Goal: Navigation & Orientation: Find specific page/section

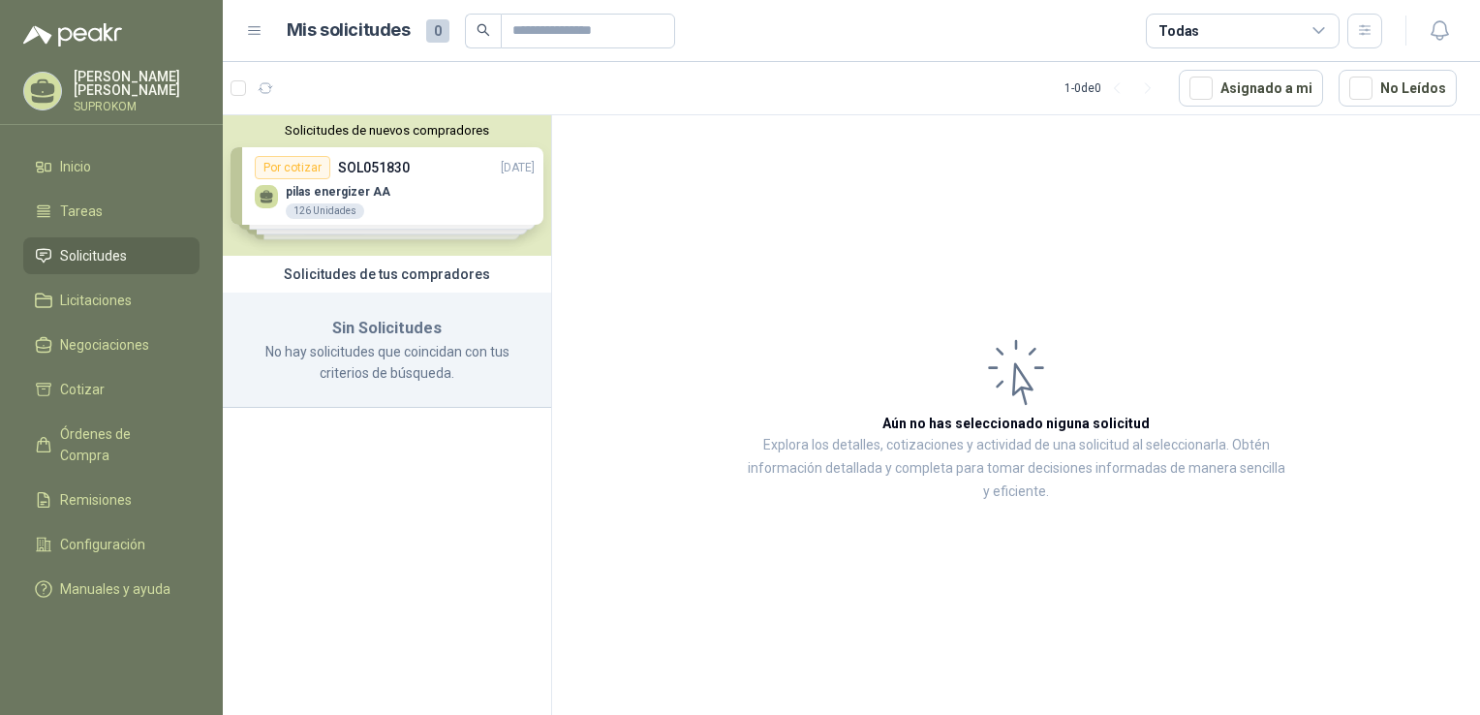
click at [415, 193] on div "Solicitudes de nuevos compradores Por cotizar SOL051830 [DATE] pilas energizer …" at bounding box center [387, 185] width 328 height 140
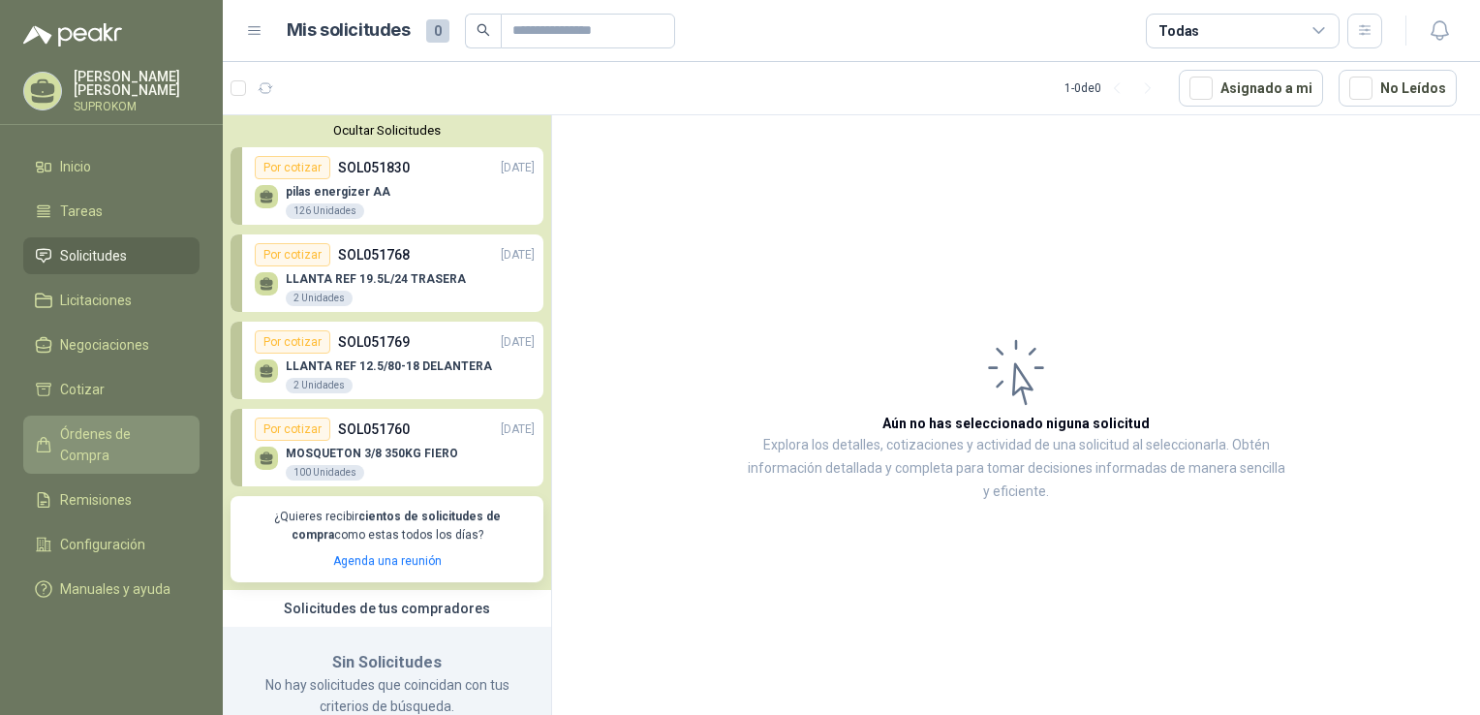
click at [97, 438] on span "Órdenes de Compra" at bounding box center [120, 444] width 121 height 43
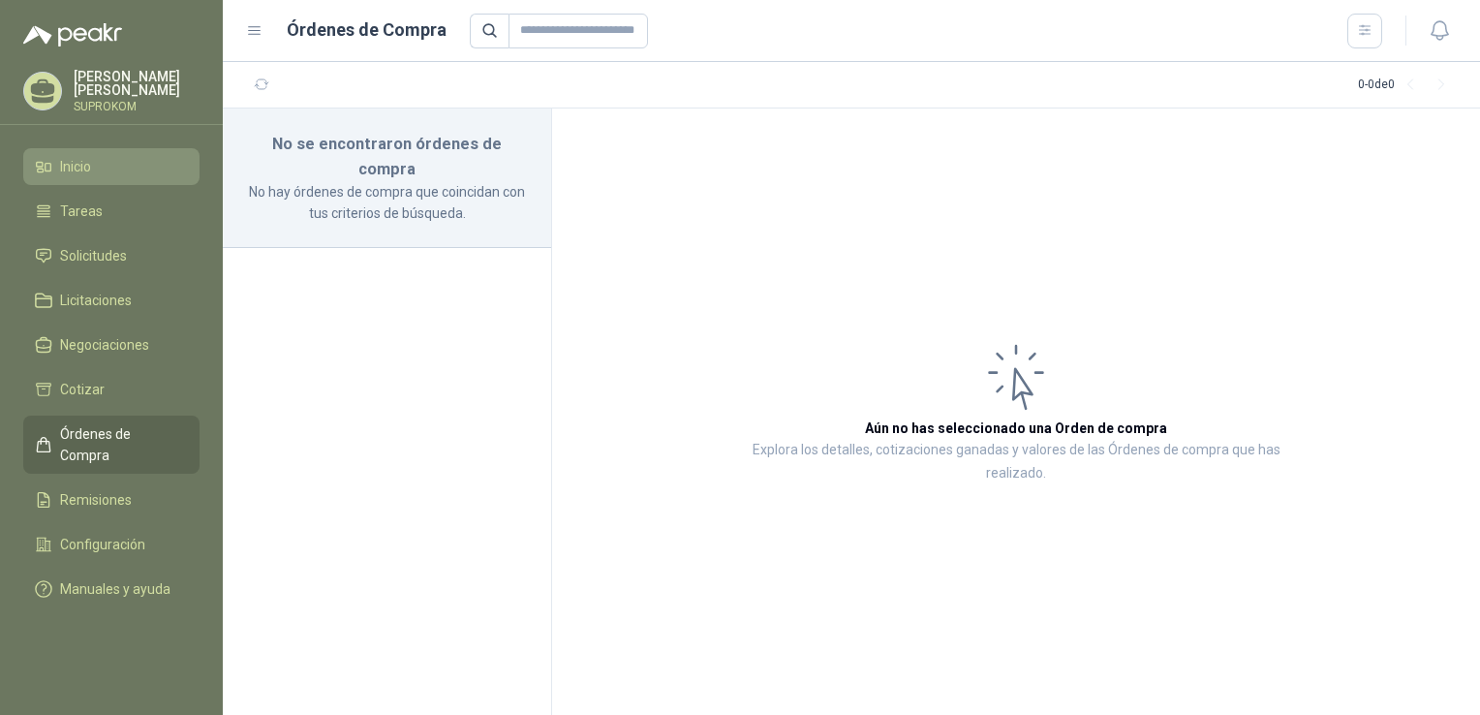
click at [94, 172] on li "Inicio" at bounding box center [111, 166] width 153 height 21
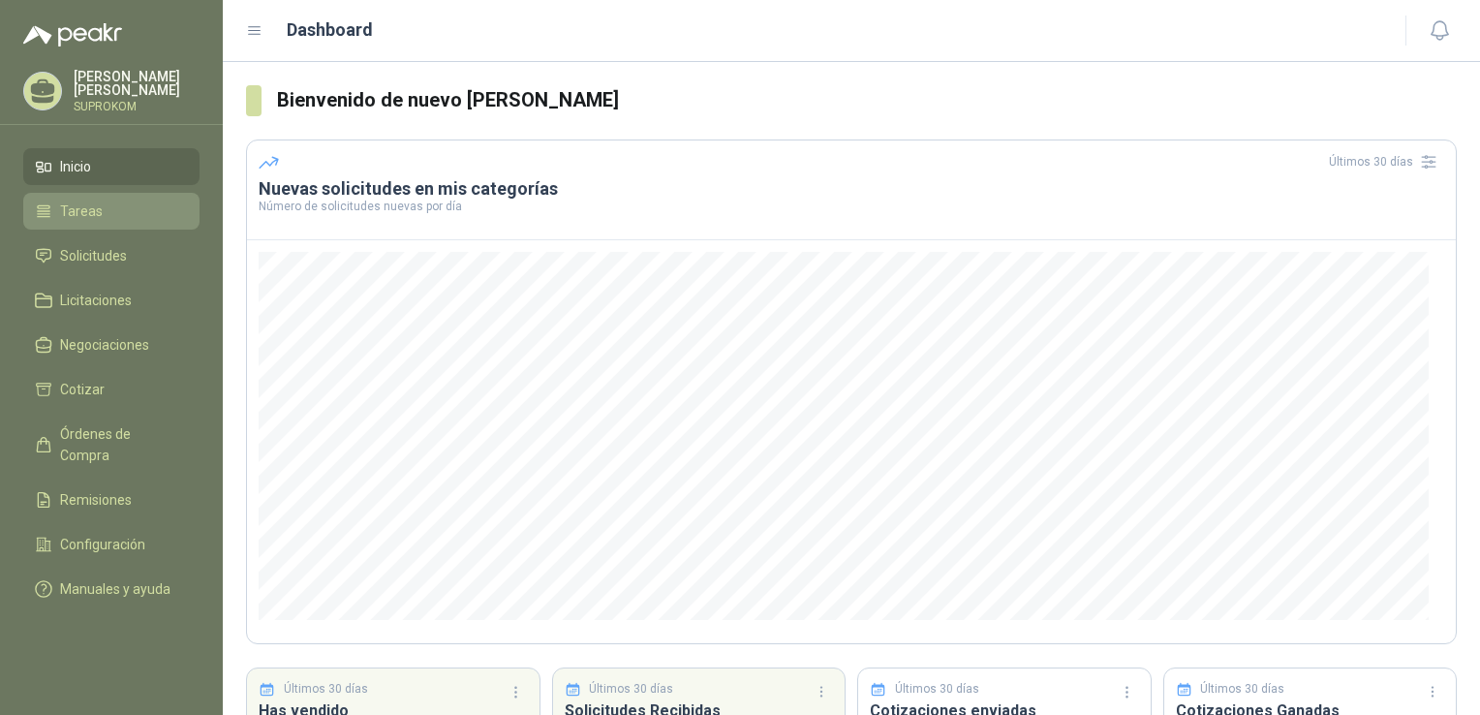
click at [124, 223] on link "Tareas" at bounding box center [111, 211] width 176 height 37
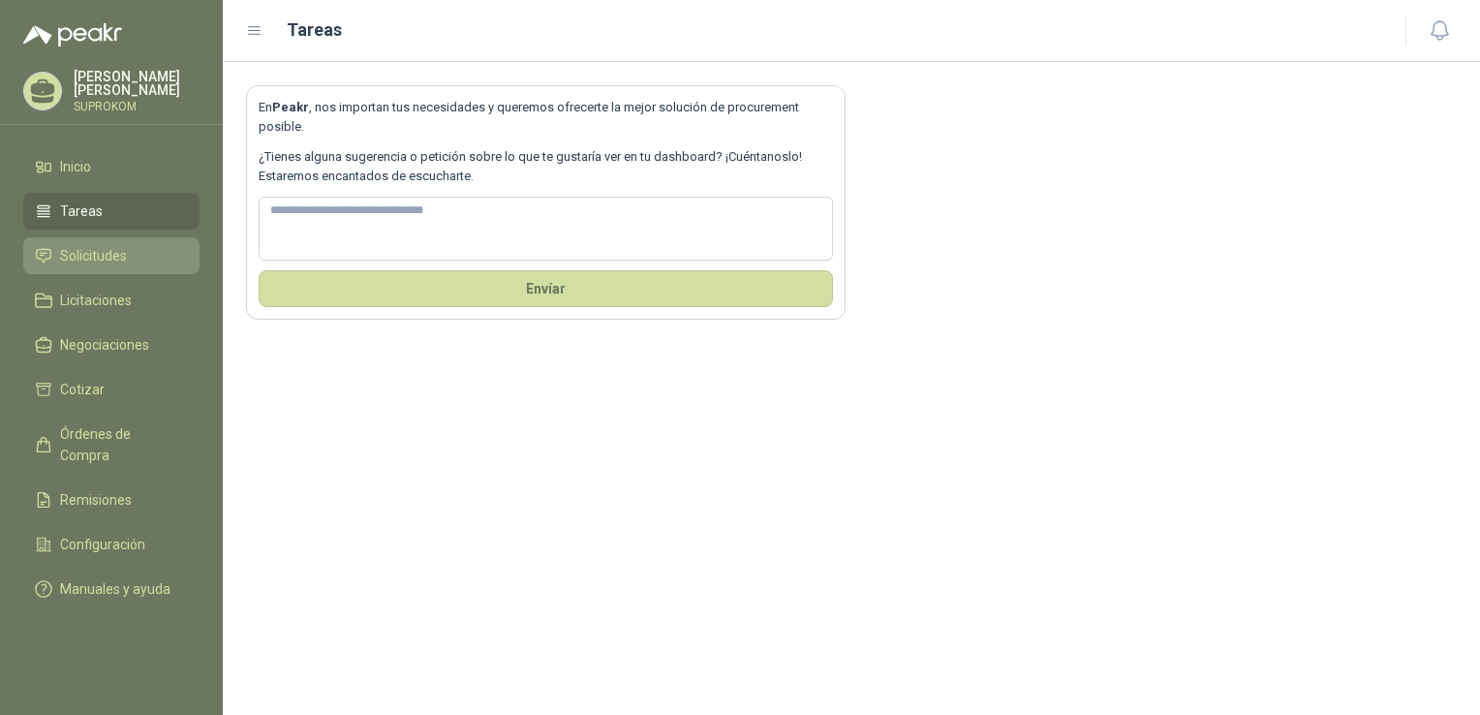
click at [112, 260] on span "Solicitudes" at bounding box center [93, 255] width 67 height 21
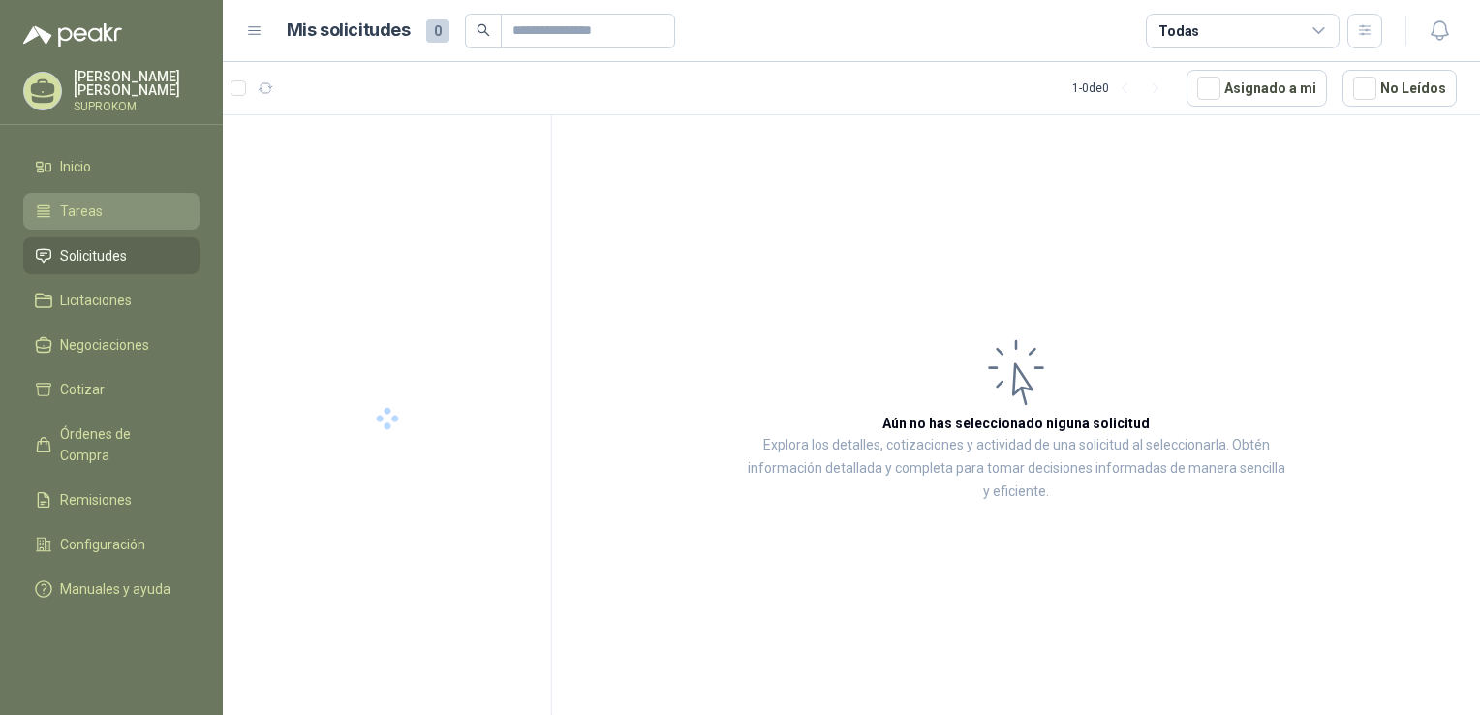
click at [136, 218] on li "Tareas" at bounding box center [111, 210] width 153 height 21
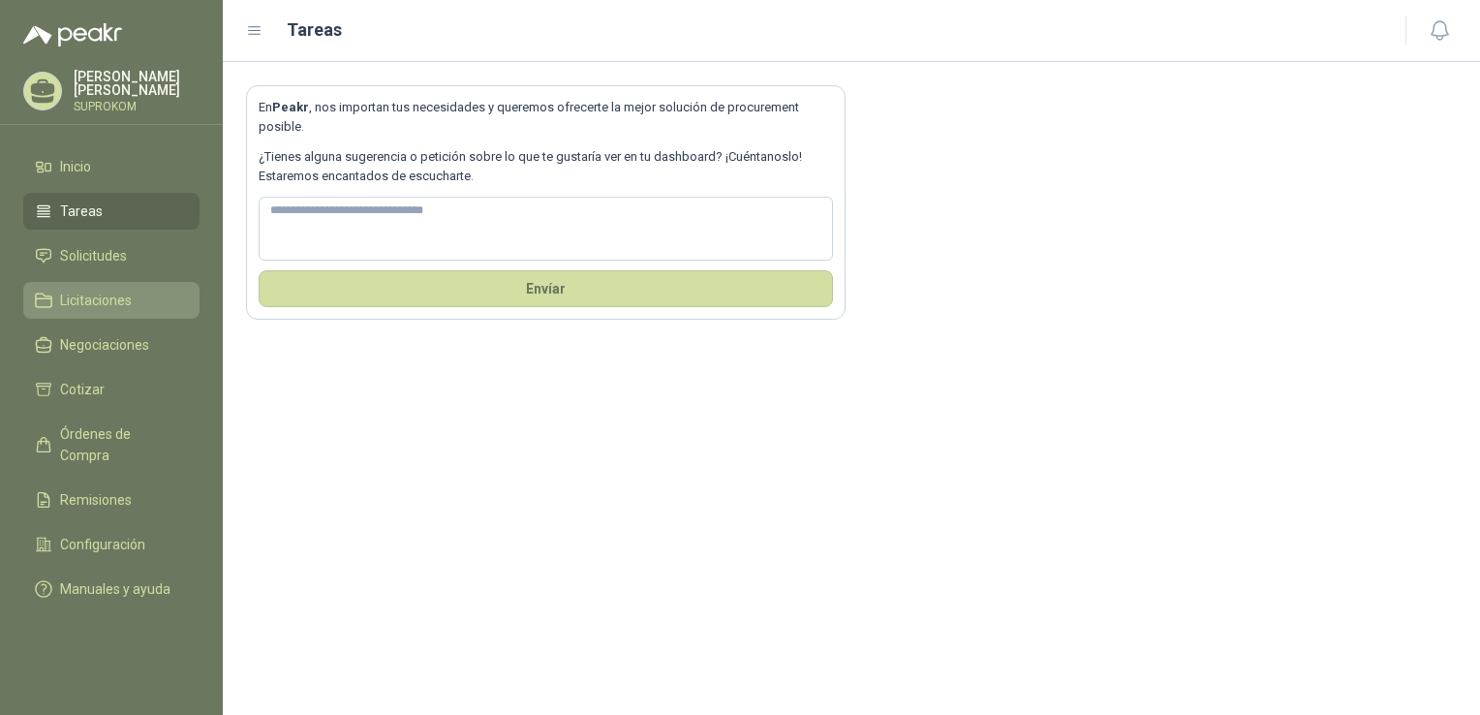
click at [84, 312] on link "Licitaciones" at bounding box center [111, 300] width 176 height 37
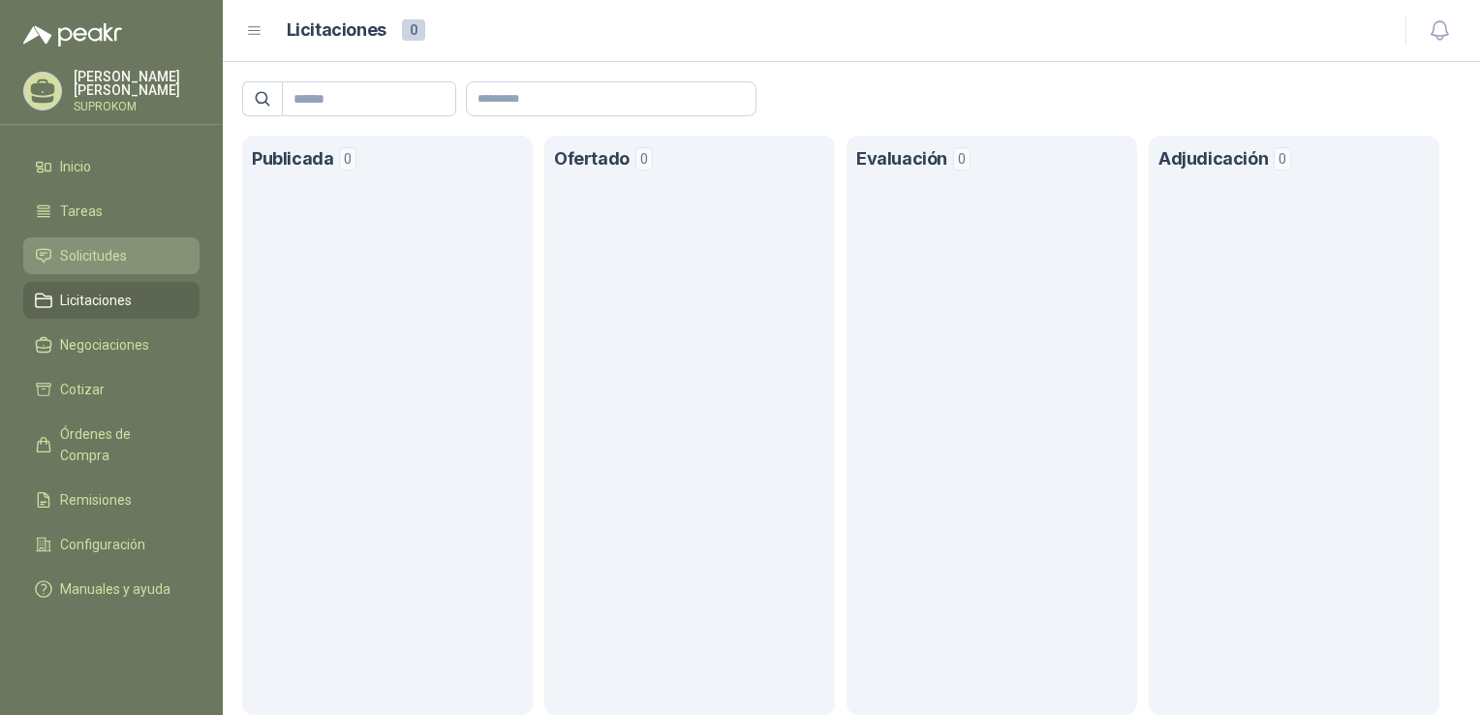
click at [102, 251] on span "Solicitudes" at bounding box center [93, 255] width 67 height 21
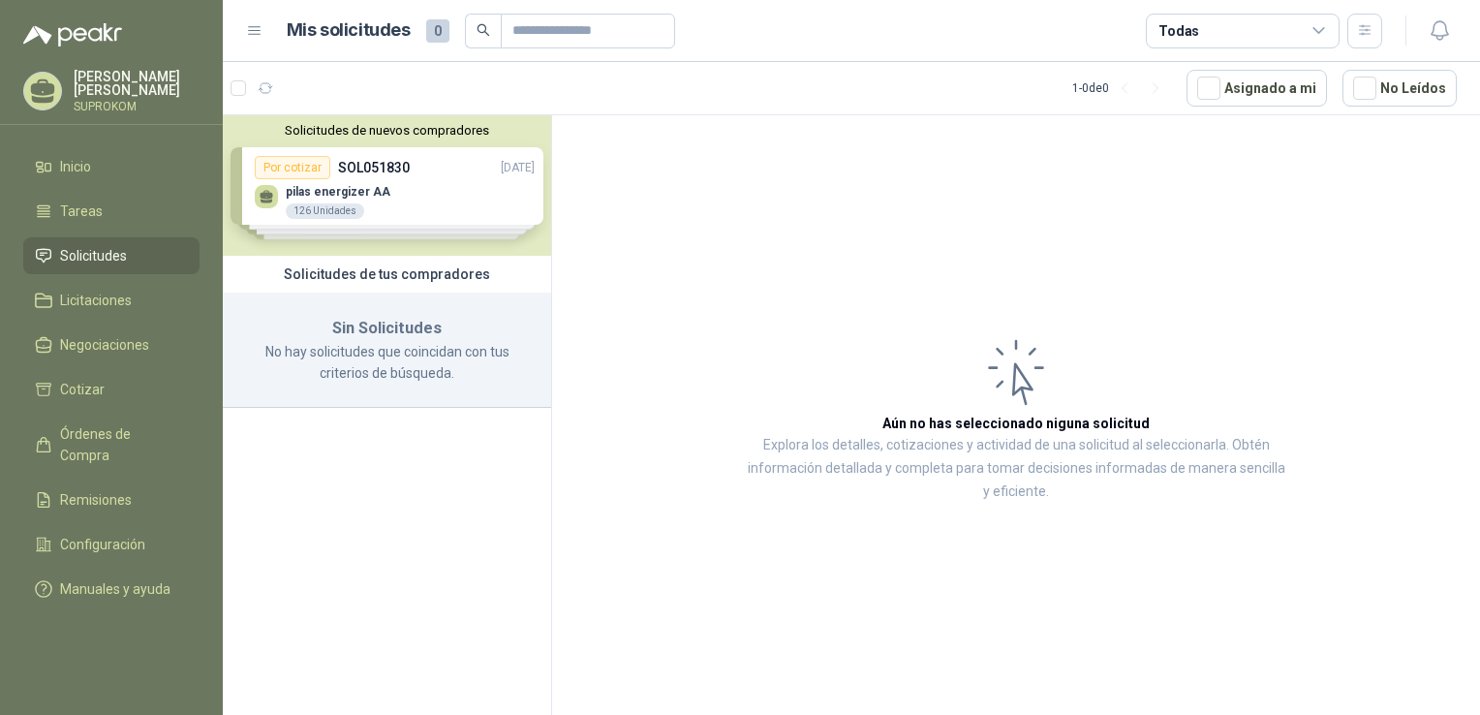
click at [379, 196] on div "Solicitudes de nuevos compradores Por cotizar SOL051830 [DATE] pilas energizer …" at bounding box center [387, 185] width 328 height 140
